Goal: Information Seeking & Learning: Learn about a topic

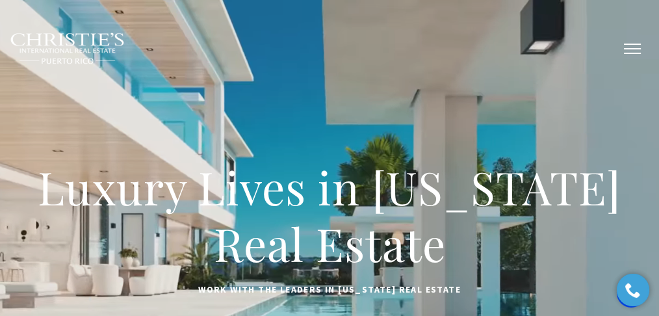
click at [633, 51] on button "button" at bounding box center [632, 49] width 34 height 38
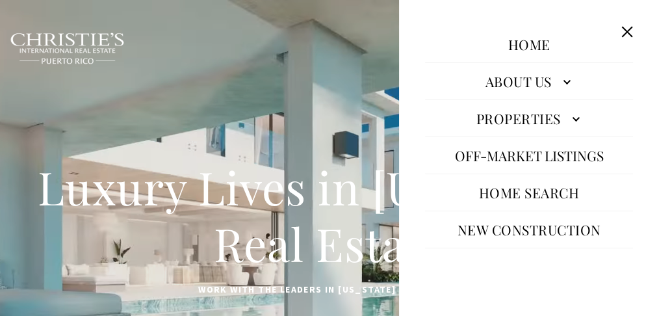
click at [515, 129] on link "Properties" at bounding box center [529, 118] width 208 height 31
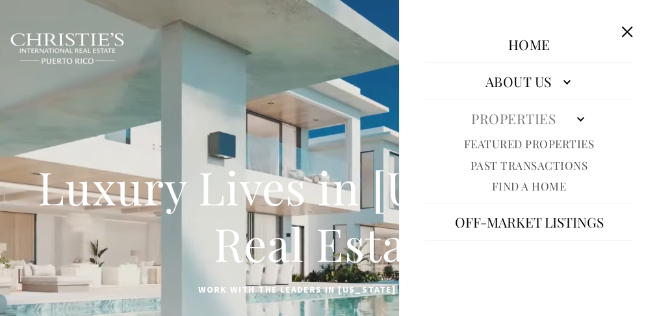
click at [513, 145] on link "Featured Properties" at bounding box center [529, 143] width 131 height 15
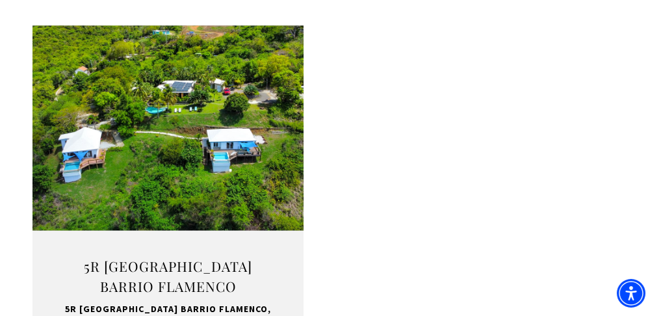
scroll to position [2424, 0]
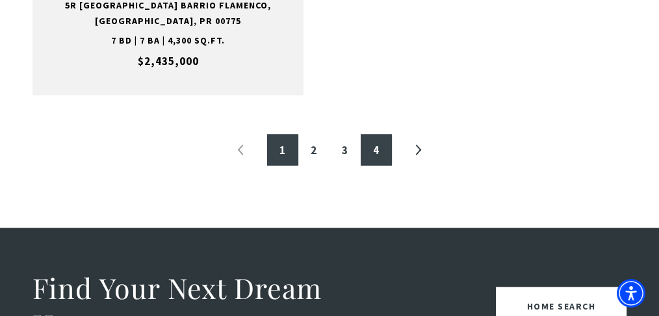
click at [376, 141] on link "4" at bounding box center [375, 149] width 31 height 31
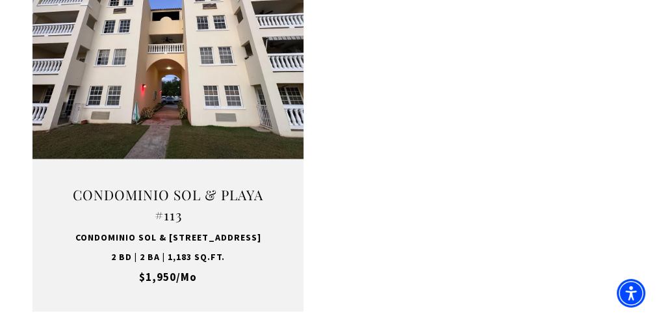
scroll to position [1775, 0]
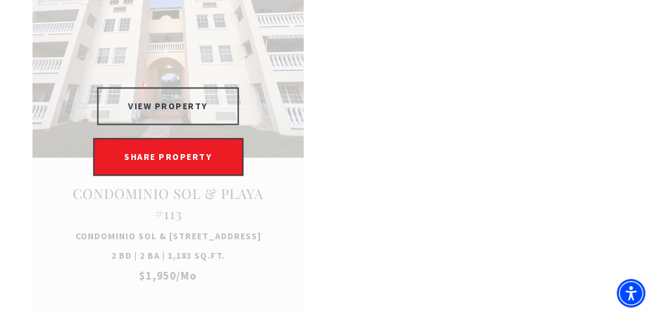
click at [173, 125] on button "VIEW PROPERTY" at bounding box center [168, 106] width 142 height 38
click at [181, 125] on button "VIEW PROPERTY" at bounding box center [168, 106] width 142 height 38
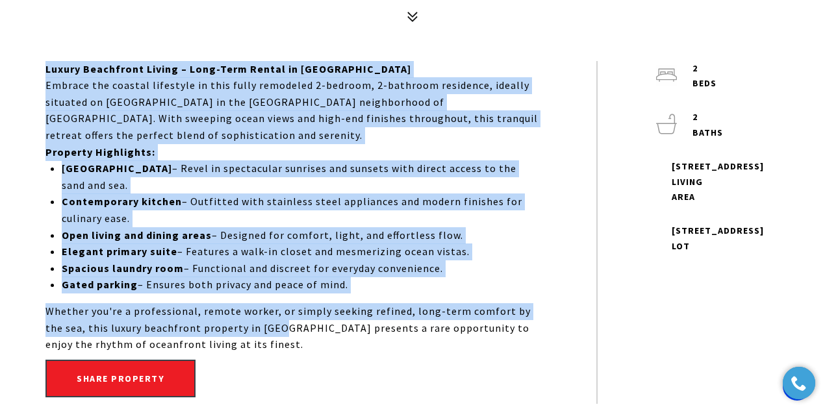
scroll to position [562, 0]
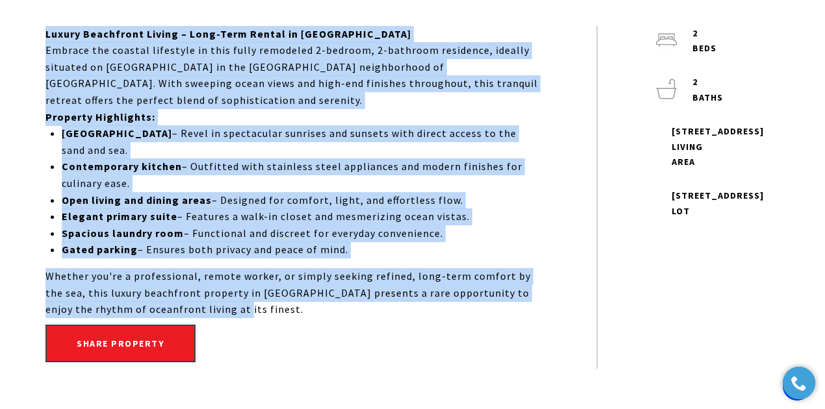
drag, startPoint x: 38, startPoint y: 162, endPoint x: 314, endPoint y: 312, distance: 314.2
click at [314, 312] on div "Luxury Beachfront Living – Long-Term Rental in Rincón Embrace the coastal lifes…" at bounding box center [412, 197] width 799 height 343
copy div "Luxury Beachfront Living – Long-Term Rental in Rincón Embrace the coastal lifes…"
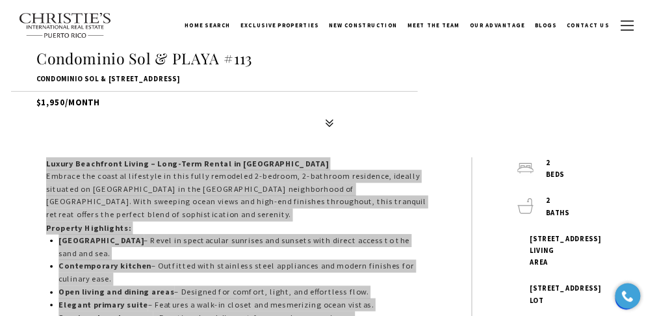
scroll to position [260, 0]
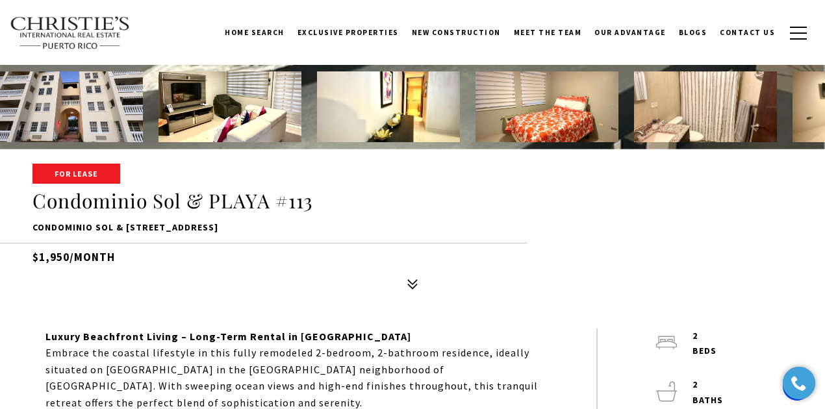
click at [591, 235] on p "Condominio SOL & [STREET_ADDRESS]" at bounding box center [412, 228] width 760 height 16
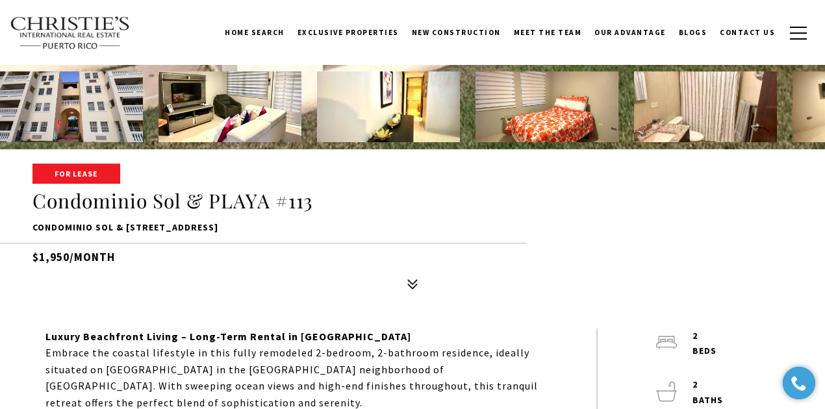
drag, startPoint x: 67, startPoint y: 256, endPoint x: 39, endPoint y: 255, distance: 27.9
click at [39, 255] on h5 "$1,950/month" at bounding box center [412, 254] width 760 height 23
copy h5 "1,950"
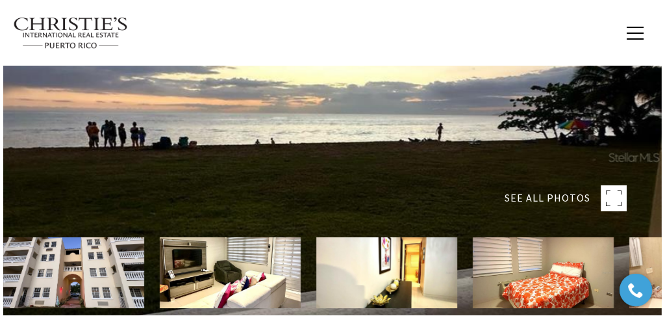
scroll to position [0, 0]
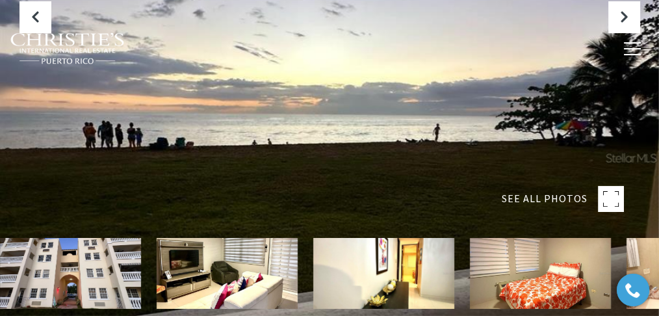
click at [598, 193] on icon at bounding box center [611, 199] width 26 height 26
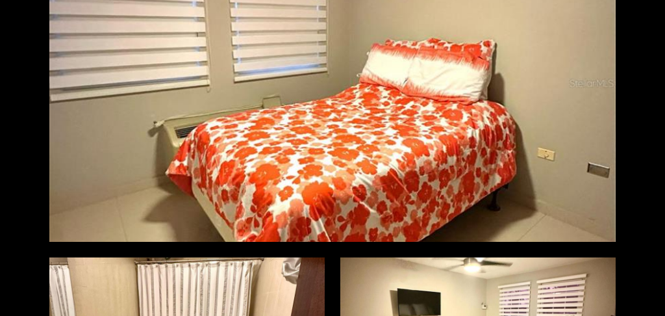
scroll to position [562, 0]
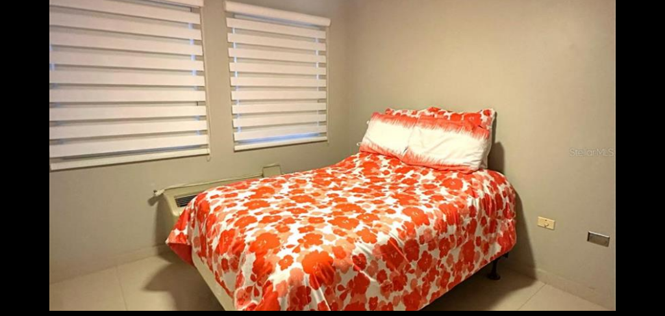
click at [389, 153] on div at bounding box center [332, 152] width 566 height 317
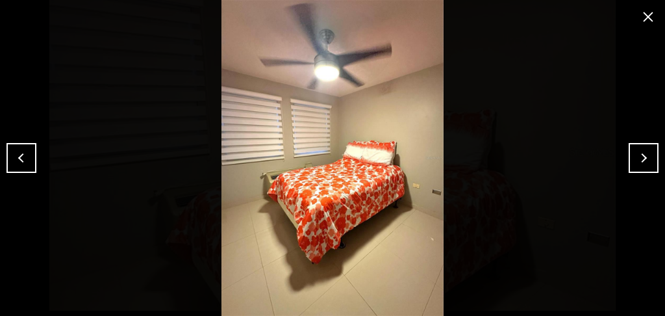
click at [650, 21] on button "close modal" at bounding box center [648, 16] width 21 height 21
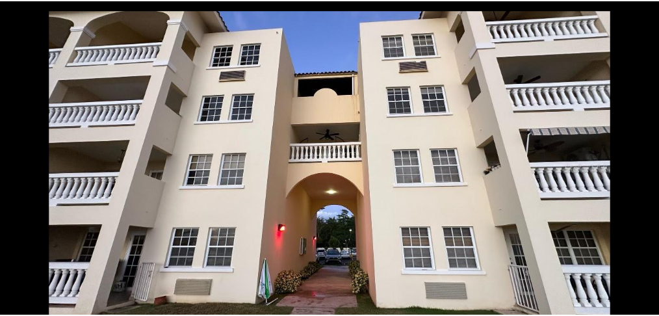
scroll to position [0, 0]
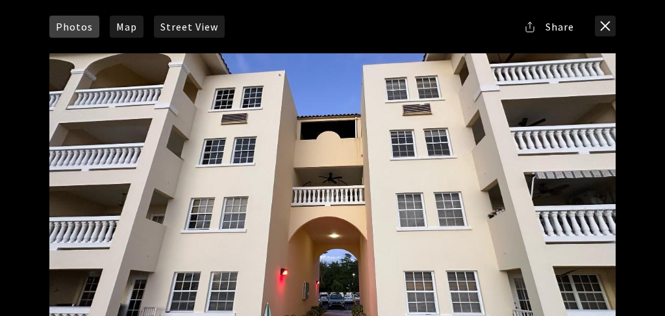
click at [444, 91] on div at bounding box center [332, 211] width 566 height 317
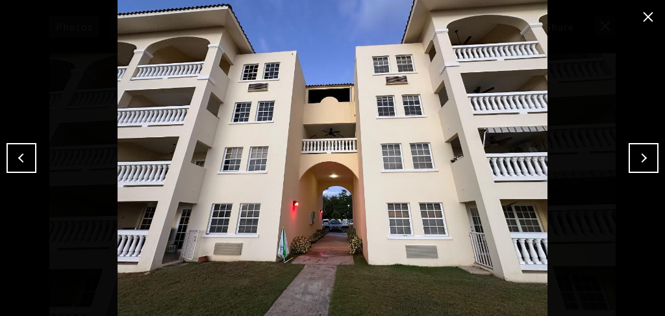
drag, startPoint x: 638, startPoint y: 160, endPoint x: 567, endPoint y: 160, distance: 70.8
click at [638, 160] on button "Next" at bounding box center [644, 158] width 30 height 30
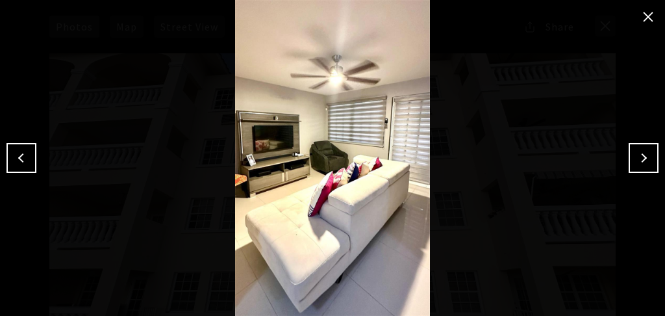
click at [653, 162] on button "Next" at bounding box center [644, 158] width 30 height 30
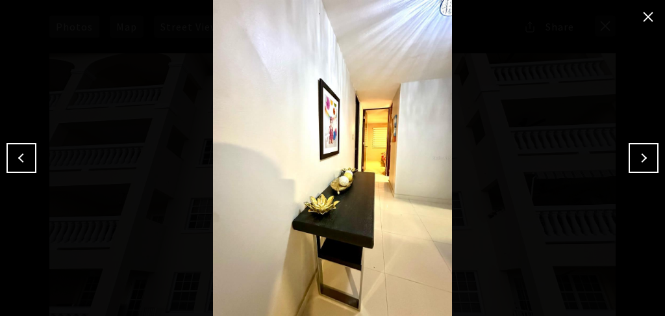
click at [637, 147] on button "Next" at bounding box center [644, 158] width 30 height 30
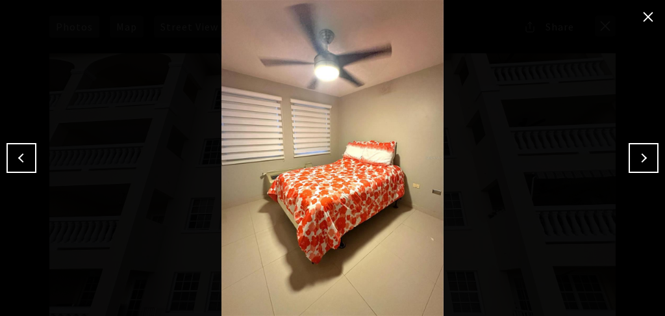
click at [637, 156] on button "Next" at bounding box center [644, 158] width 30 height 30
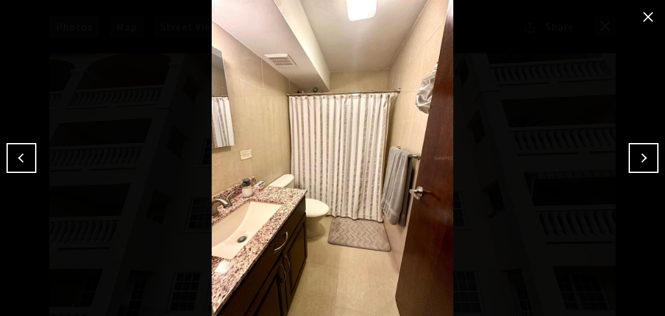
click at [642, 151] on button "Next" at bounding box center [644, 158] width 30 height 30
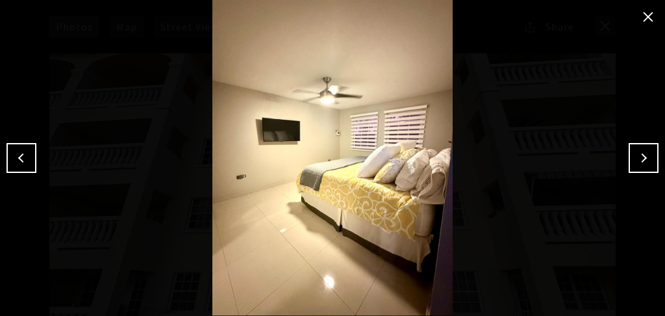
click at [647, 163] on button "Next" at bounding box center [644, 158] width 30 height 30
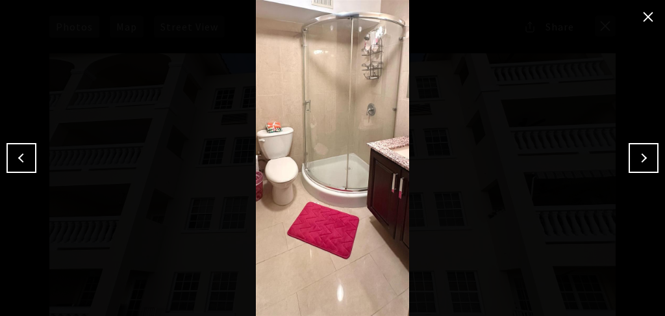
click at [651, 151] on button "Next" at bounding box center [644, 158] width 30 height 30
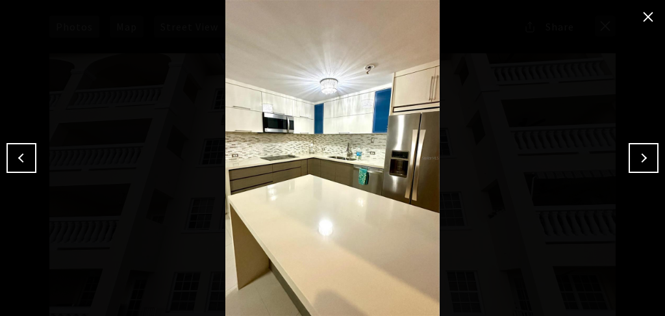
click at [641, 150] on button "Next" at bounding box center [644, 158] width 30 height 30
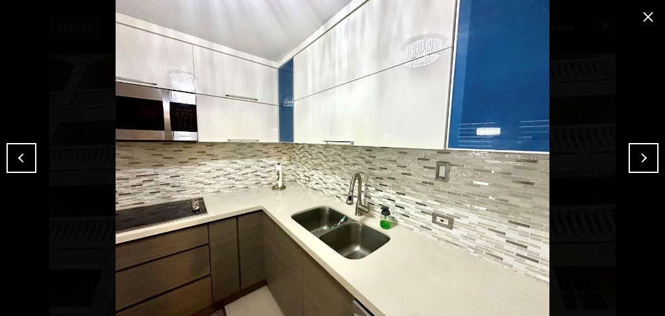
click at [627, 157] on img at bounding box center [332, 158] width 600 height 316
click at [633, 157] on button "Next" at bounding box center [644, 158] width 30 height 30
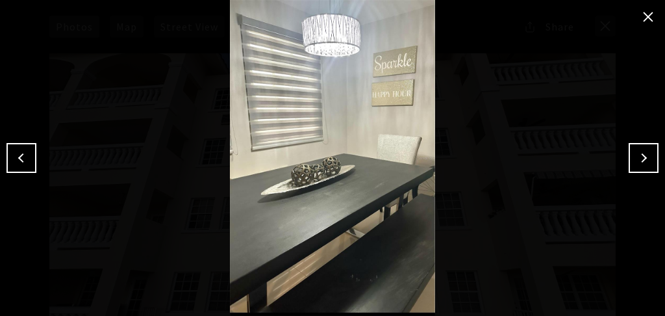
click at [651, 161] on button "Next" at bounding box center [644, 158] width 30 height 30
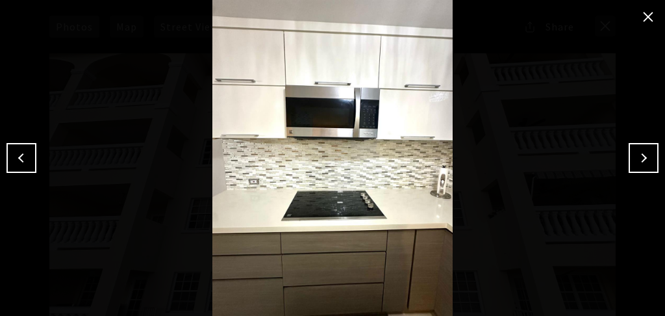
drag, startPoint x: 417, startPoint y: 245, endPoint x: 641, endPoint y: 162, distance: 239.0
click at [641, 162] on button "Next" at bounding box center [644, 158] width 30 height 30
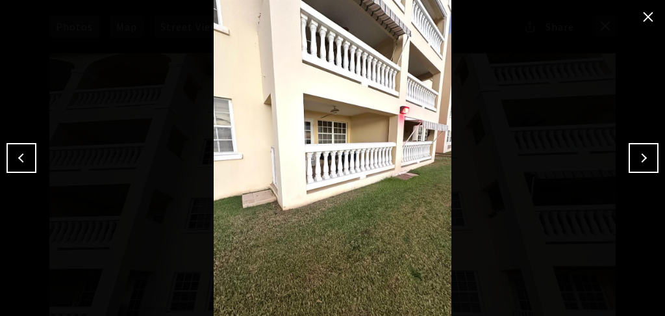
click at [659, 157] on div at bounding box center [332, 158] width 665 height 316
click at [646, 155] on button "Next" at bounding box center [644, 158] width 30 height 30
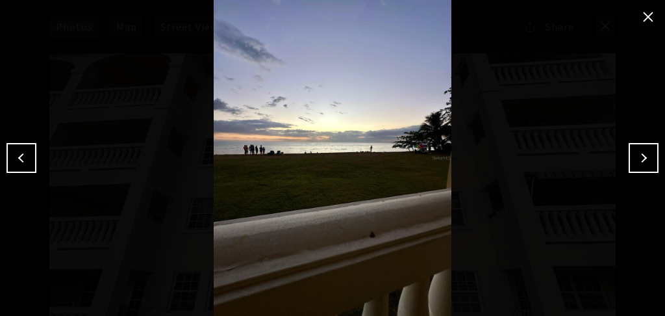
click at [637, 166] on button "Next" at bounding box center [644, 158] width 30 height 30
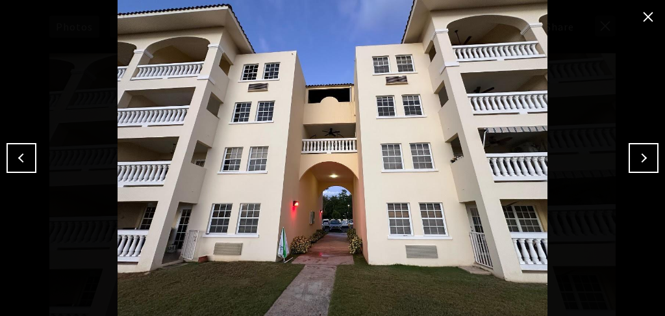
click at [649, 12] on button "close modal" at bounding box center [648, 16] width 21 height 21
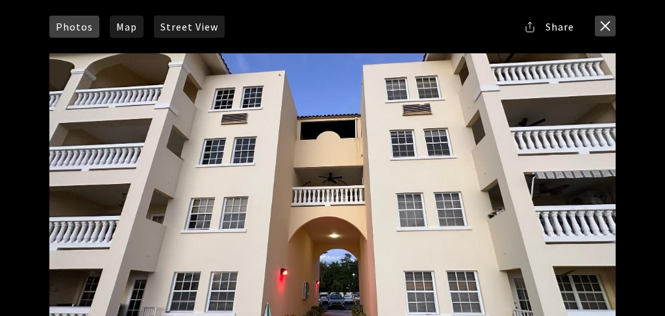
click at [605, 23] on button "close modal" at bounding box center [605, 26] width 21 height 21
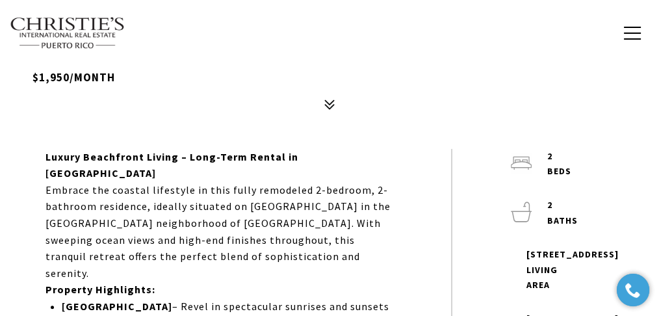
scroll to position [173, 0]
